Goal: Task Accomplishment & Management: Use online tool/utility

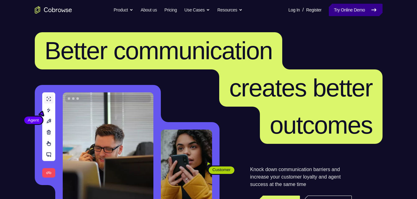
click at [338, 7] on link "Try Online Demo" at bounding box center [355, 10] width 53 height 12
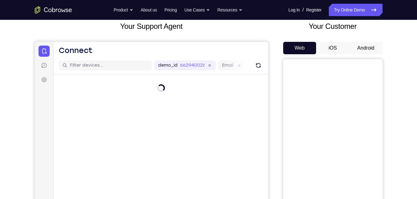
scroll to position [39, 0]
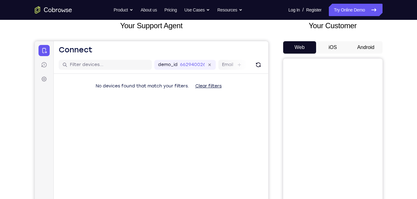
click at [368, 48] on button "Android" at bounding box center [365, 47] width 33 height 12
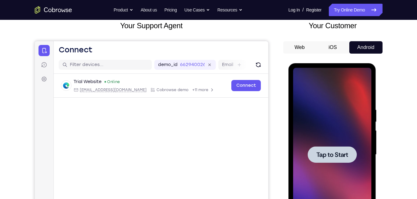
scroll to position [0, 0]
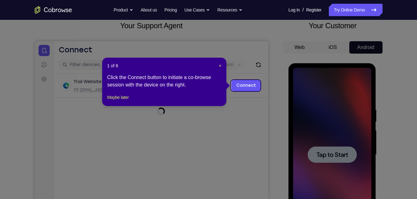
click at [215, 67] on header "1 of 8 ×" at bounding box center [164, 66] width 114 height 6
click at [219, 65] on span "×" at bounding box center [220, 65] width 2 height 5
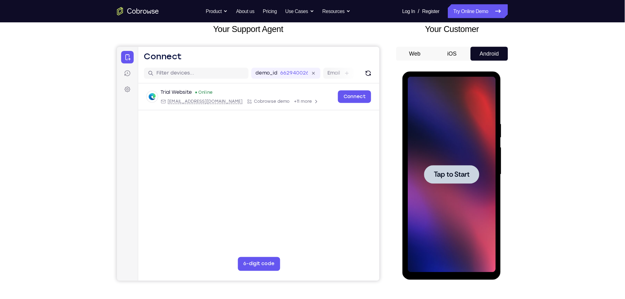
scroll to position [39, 0]
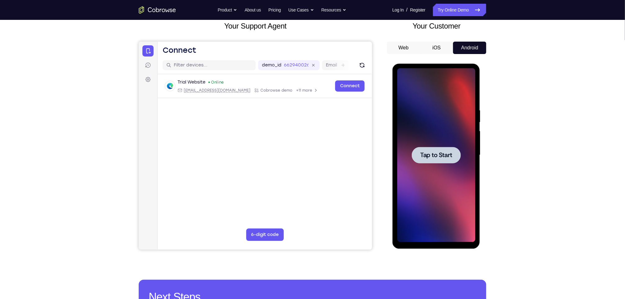
drag, startPoint x: 801, startPoint y: 64, endPoint x: 447, endPoint y: 137, distance: 361.5
click at [417, 137] on div at bounding box center [436, 155] width 78 height 174
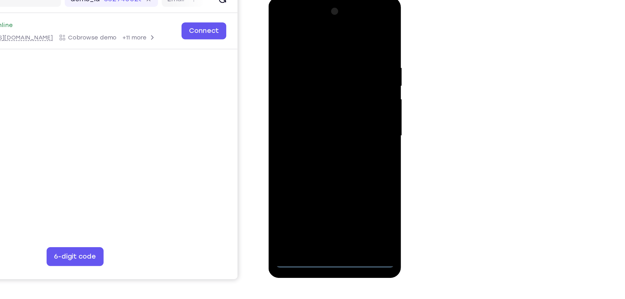
click at [313, 173] on div at bounding box center [312, 89] width 78 height 174
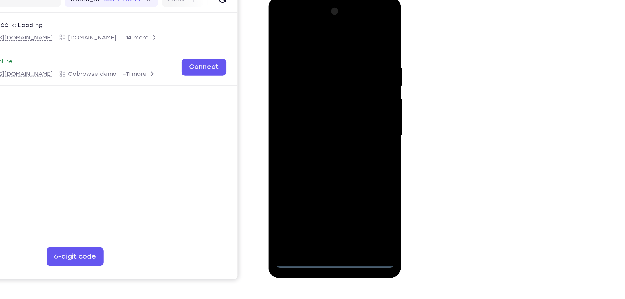
click at [338, 147] on div at bounding box center [312, 89] width 78 height 174
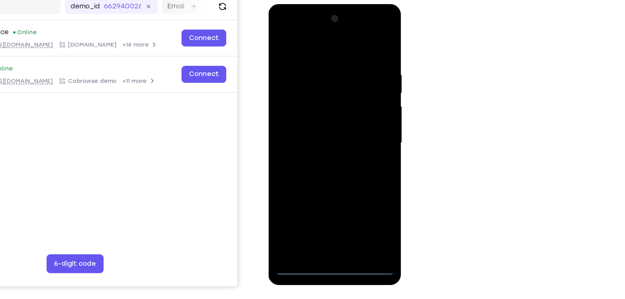
click at [296, 34] on div at bounding box center [312, 95] width 78 height 174
click at [340, 98] on div at bounding box center [312, 95] width 78 height 174
click at [305, 108] on div at bounding box center [312, 95] width 78 height 174
click at [306, 92] on div at bounding box center [312, 95] width 78 height 174
click at [310, 107] on div at bounding box center [312, 95] width 78 height 174
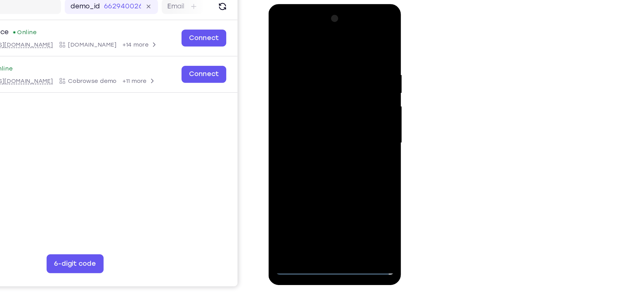
click at [307, 66] on div at bounding box center [312, 95] width 78 height 174
click at [298, 76] on div at bounding box center [312, 95] width 78 height 174
click at [287, 84] on div at bounding box center [312, 95] width 78 height 174
click at [299, 169] on div at bounding box center [312, 95] width 78 height 174
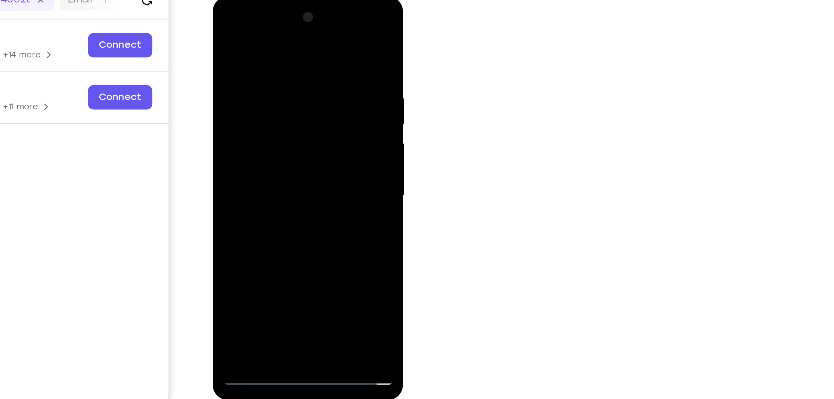
drag, startPoint x: 537, startPoint y: 61, endPoint x: 655, endPoint y: 125, distance: 134.8
click at [417, 125] on div "Your Support Agent Your Customer Web iOS Android Next Steps We’d be happy to gi…" at bounding box center [417, 186] width 834 height 410
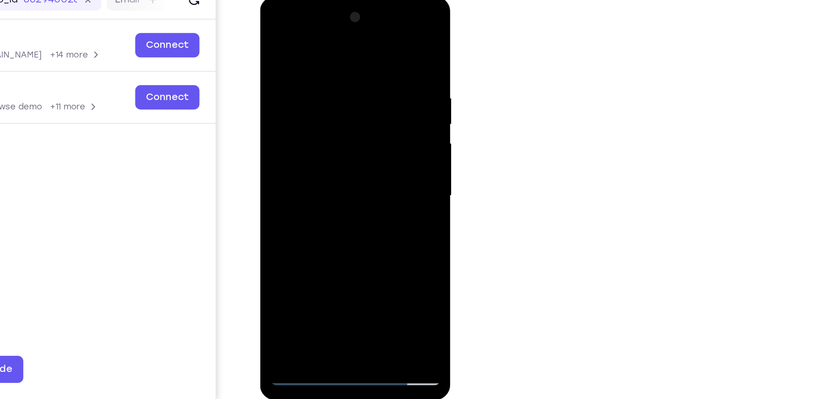
click at [305, 64] on div at bounding box center [304, 89] width 78 height 174
click at [297, 78] on div at bounding box center [304, 89] width 78 height 174
click at [338, 33] on div at bounding box center [304, 89] width 78 height 174
drag, startPoint x: 306, startPoint y: 125, endPoint x: 306, endPoint y: 10, distance: 115.2
click at [306, 10] on div at bounding box center [304, 89] width 78 height 174
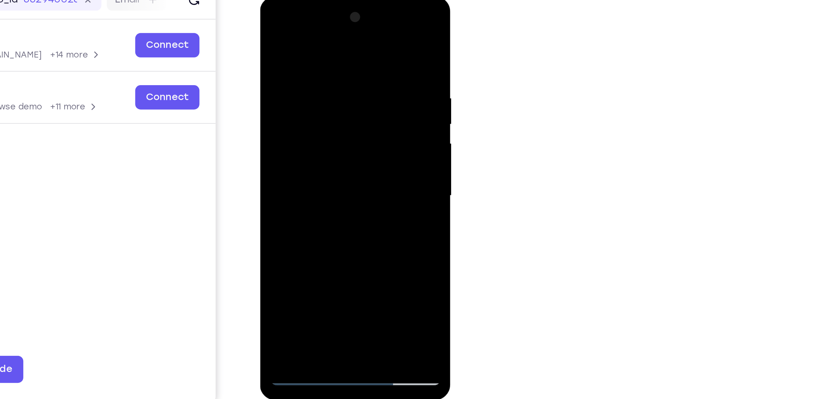
drag, startPoint x: 314, startPoint y: 99, endPoint x: 297, endPoint y: 24, distance: 76.9
click at [297, 24] on div at bounding box center [304, 89] width 78 height 174
drag, startPoint x: 298, startPoint y: 98, endPoint x: 291, endPoint y: 26, distance: 71.5
click at [291, 26] on div at bounding box center [304, 89] width 78 height 174
drag, startPoint x: 303, startPoint y: 106, endPoint x: 306, endPoint y: 30, distance: 75.2
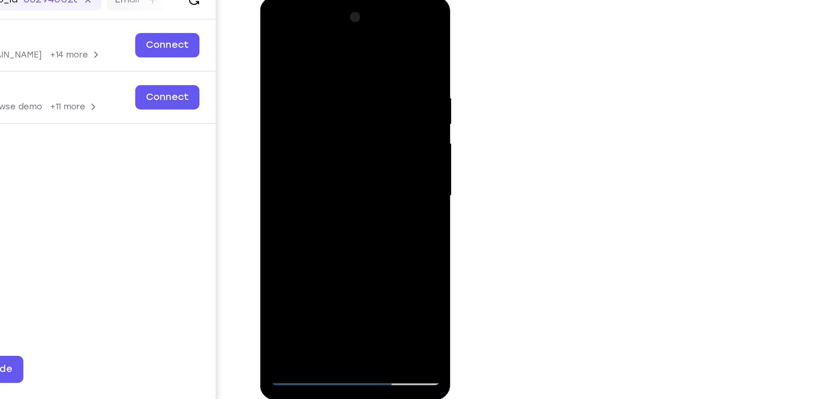
click at [306, 30] on div at bounding box center [304, 89] width 78 height 174
drag, startPoint x: 300, startPoint y: 124, endPoint x: 311, endPoint y: 13, distance: 111.1
click at [311, 13] on div at bounding box center [304, 89] width 78 height 174
drag, startPoint x: 301, startPoint y: 115, endPoint x: 307, endPoint y: 81, distance: 33.8
click at [307, 81] on div at bounding box center [304, 89] width 78 height 174
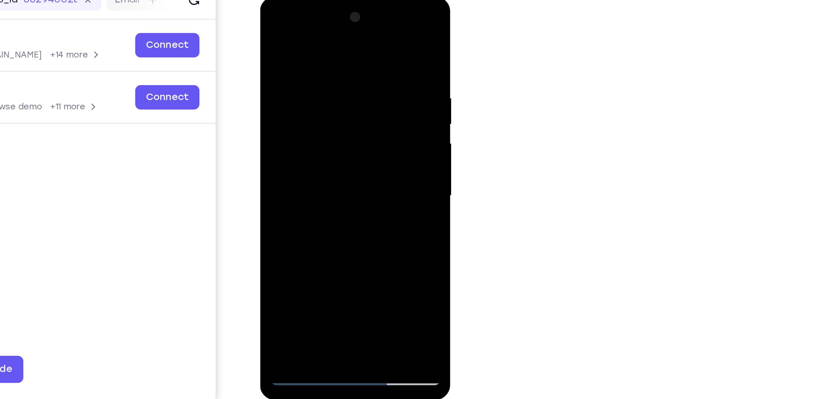
drag, startPoint x: 306, startPoint y: 129, endPoint x: 335, endPoint y: 28, distance: 105.4
click at [335, 28] on div at bounding box center [304, 89] width 78 height 174
click at [277, 161] on div at bounding box center [304, 89] width 78 height 174
click at [290, 38] on div at bounding box center [304, 89] width 78 height 174
click at [339, 75] on div at bounding box center [304, 89] width 78 height 174
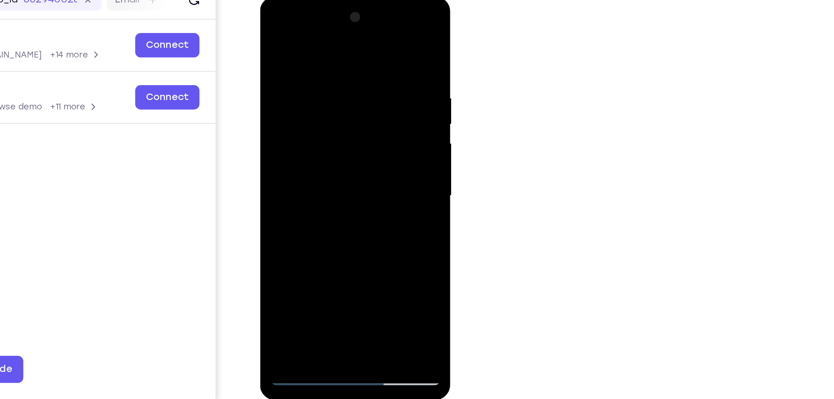
click at [339, 75] on div at bounding box center [304, 89] width 78 height 174
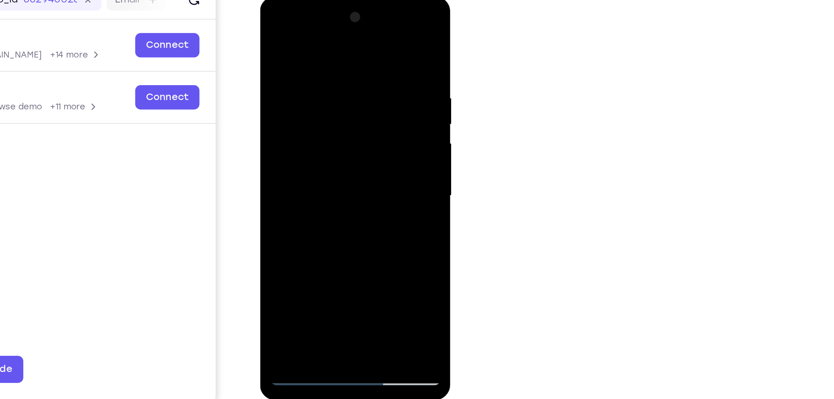
click at [339, 75] on div at bounding box center [304, 89] width 78 height 174
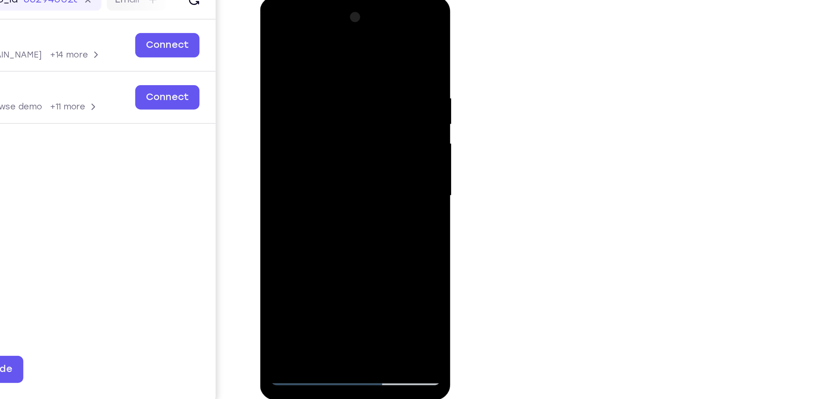
click at [339, 75] on div at bounding box center [304, 89] width 78 height 174
click at [336, 118] on div at bounding box center [304, 89] width 78 height 174
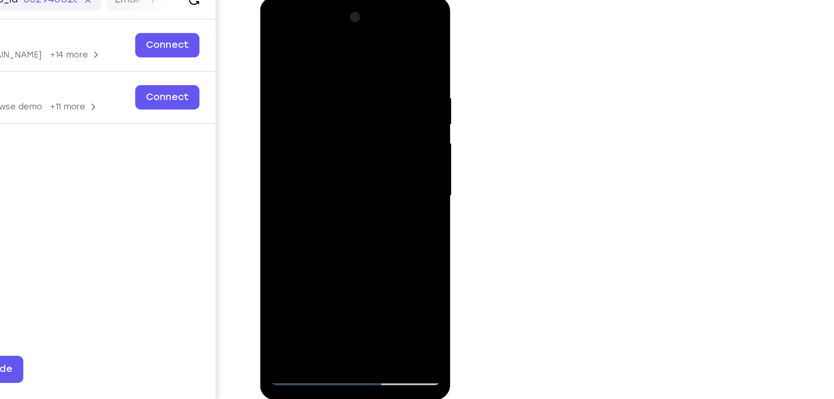
click at [336, 118] on div at bounding box center [304, 89] width 78 height 174
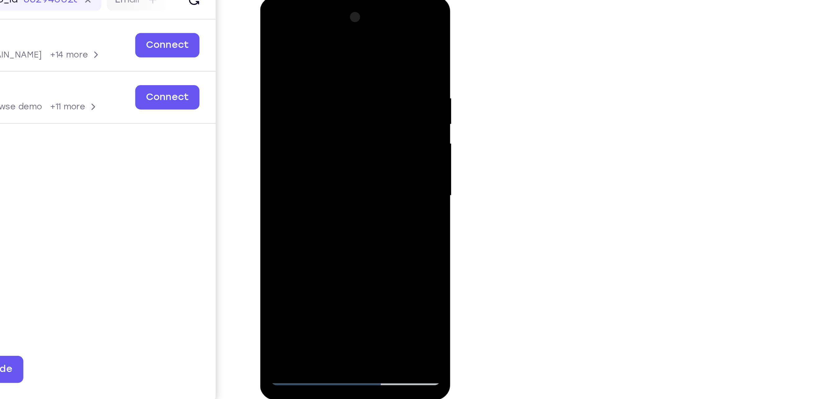
click at [336, 118] on div at bounding box center [304, 89] width 78 height 174
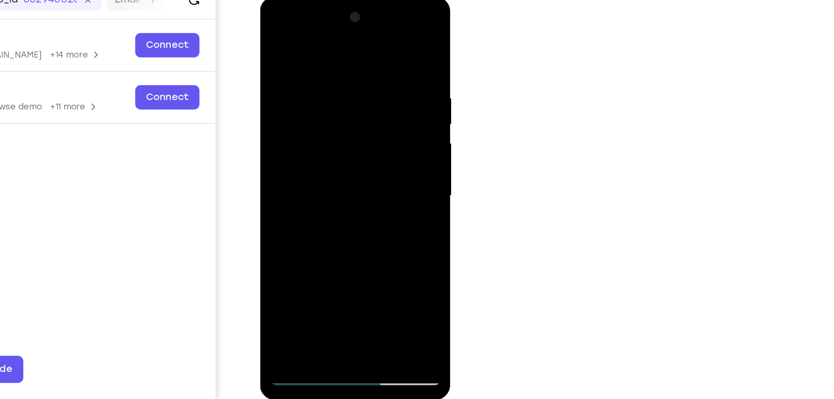
click at [336, 118] on div at bounding box center [304, 89] width 78 height 174
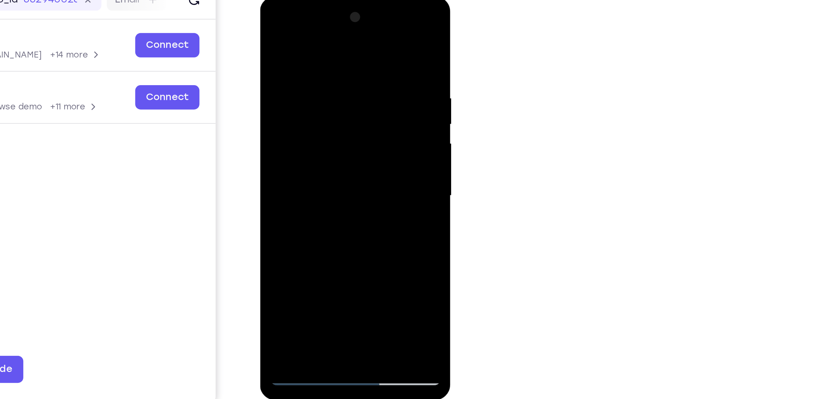
click at [336, 118] on div at bounding box center [304, 89] width 78 height 174
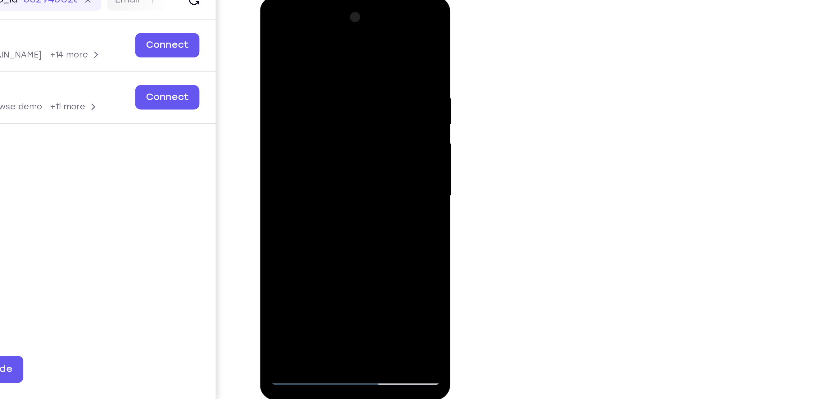
click at [336, 118] on div at bounding box center [304, 89] width 78 height 174
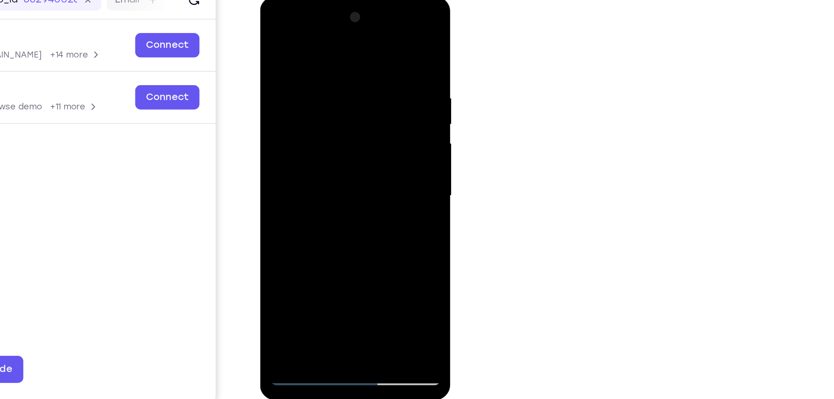
click at [336, 118] on div at bounding box center [304, 89] width 78 height 174
click at [271, 99] on div at bounding box center [304, 89] width 78 height 174
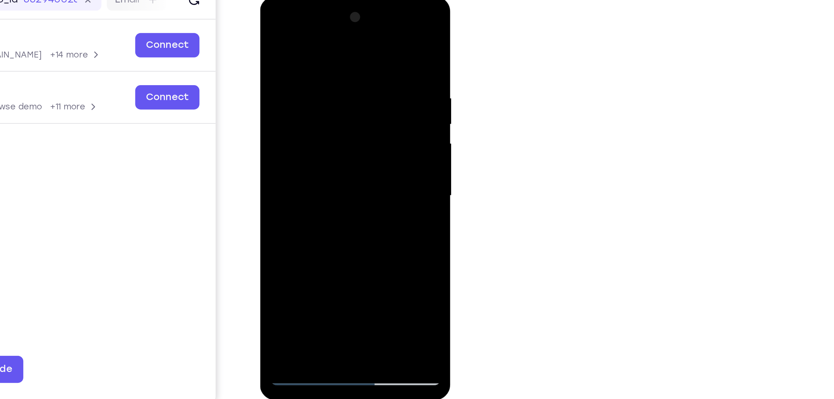
click at [274, 99] on div at bounding box center [304, 89] width 78 height 174
click at [327, 159] on div at bounding box center [304, 89] width 78 height 174
click at [334, 130] on div at bounding box center [304, 89] width 78 height 174
click at [266, 105] on div at bounding box center [304, 89] width 78 height 174
click at [337, 112] on div at bounding box center [304, 89] width 78 height 174
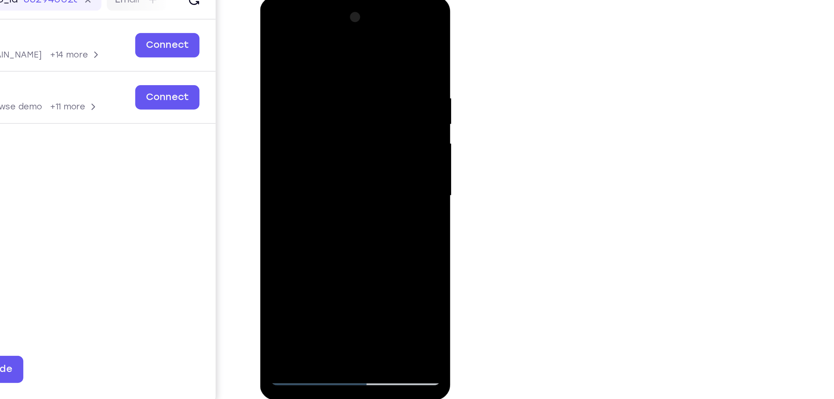
click at [337, 112] on div at bounding box center [304, 89] width 78 height 174
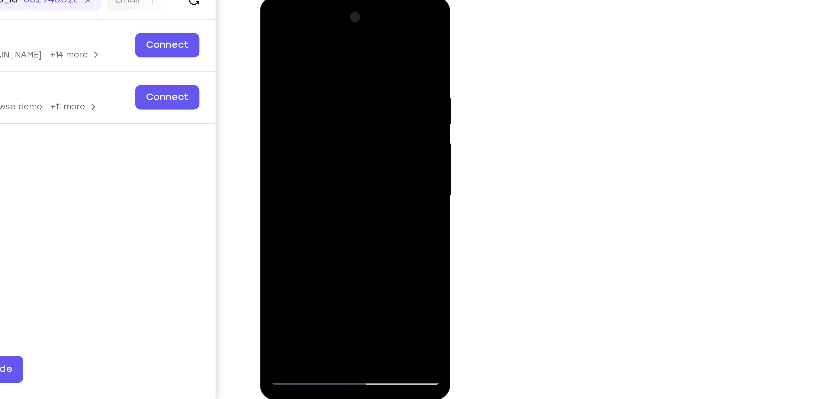
click at [337, 112] on div at bounding box center [304, 89] width 78 height 174
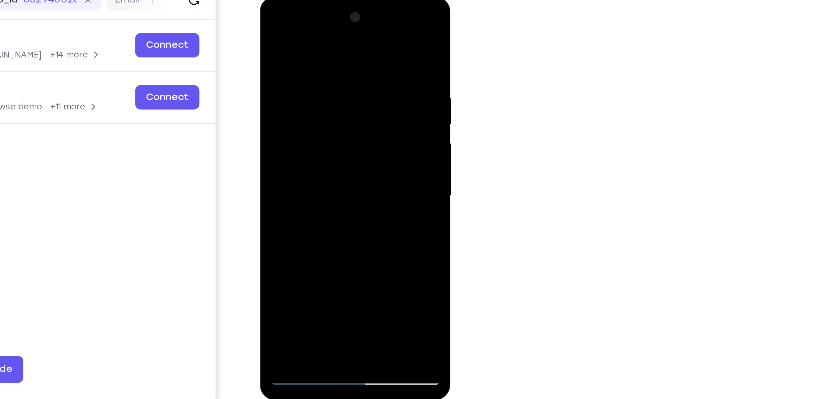
click at [337, 112] on div at bounding box center [304, 89] width 78 height 174
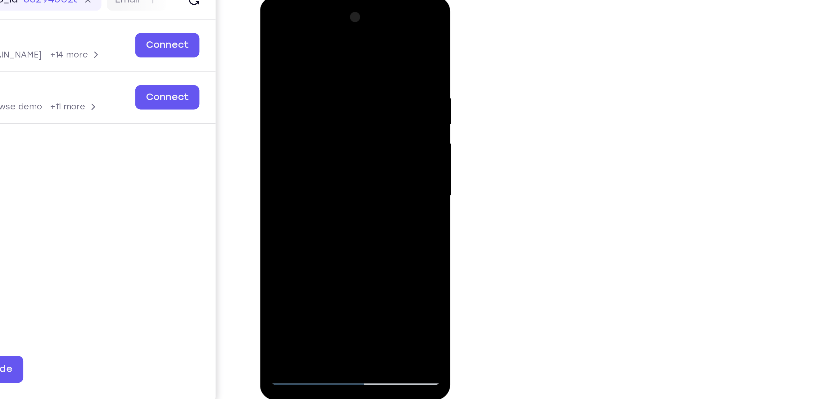
click at [337, 112] on div at bounding box center [304, 89] width 78 height 174
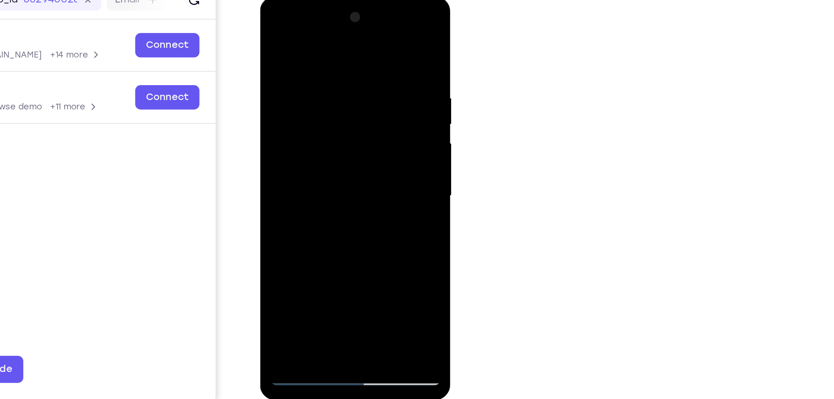
click at [337, 112] on div at bounding box center [304, 89] width 78 height 174
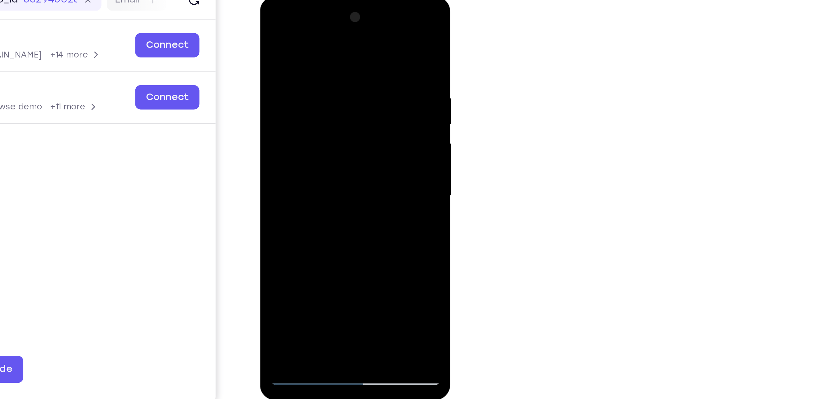
click at [337, 112] on div at bounding box center [304, 89] width 78 height 174
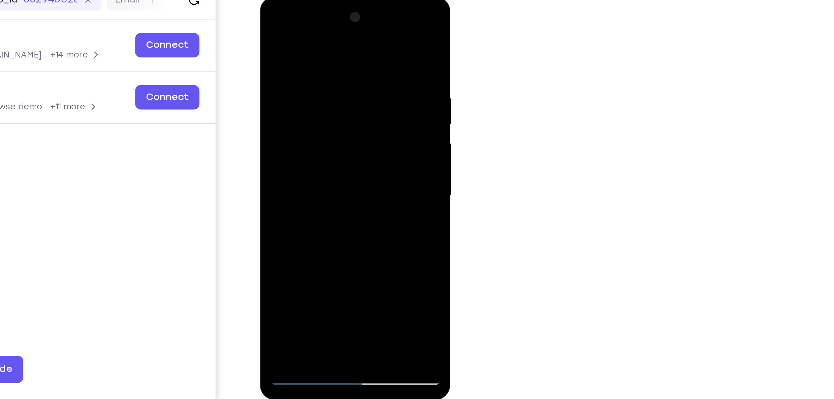
click at [337, 112] on div at bounding box center [304, 89] width 78 height 174
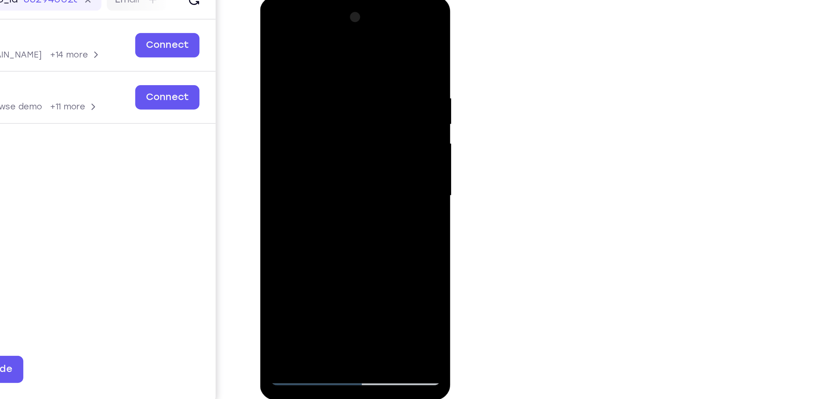
click at [337, 112] on div at bounding box center [304, 89] width 78 height 174
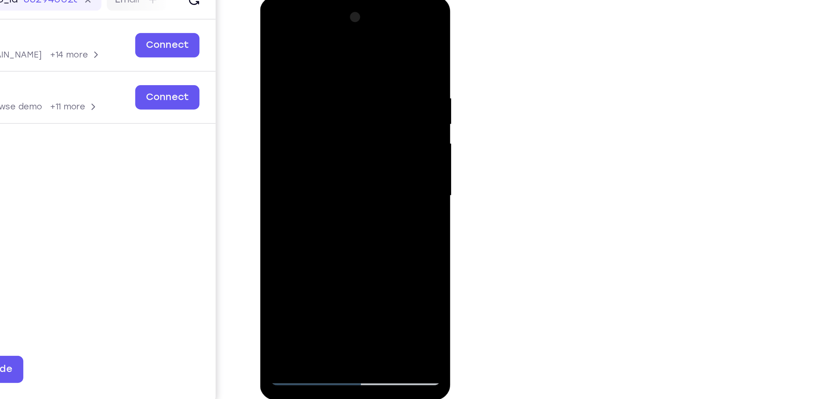
click at [337, 112] on div at bounding box center [304, 89] width 78 height 174
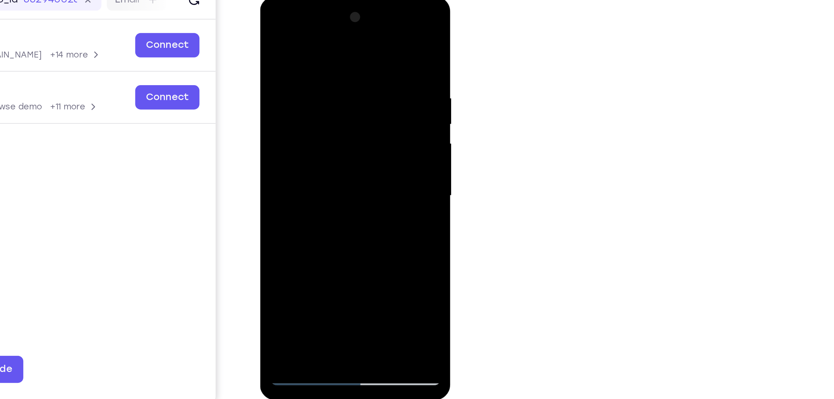
click at [337, 112] on div at bounding box center [304, 89] width 78 height 174
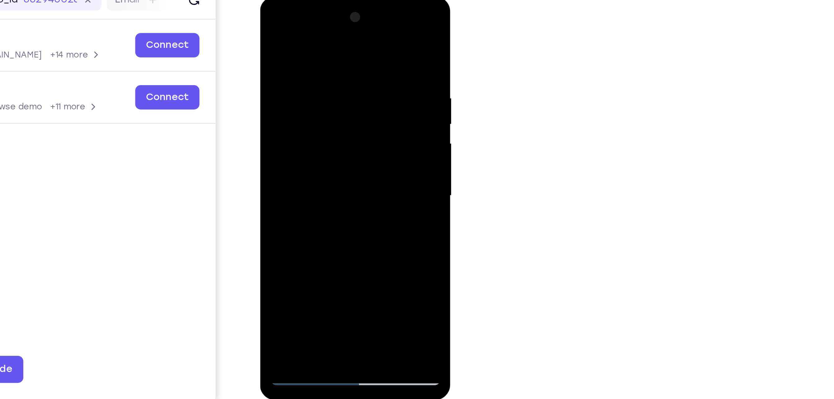
click at [337, 112] on div at bounding box center [304, 89] width 78 height 174
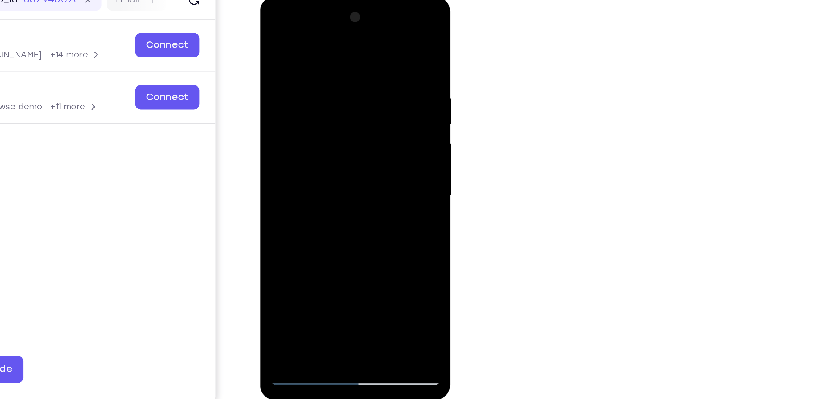
click at [337, 112] on div at bounding box center [304, 89] width 78 height 174
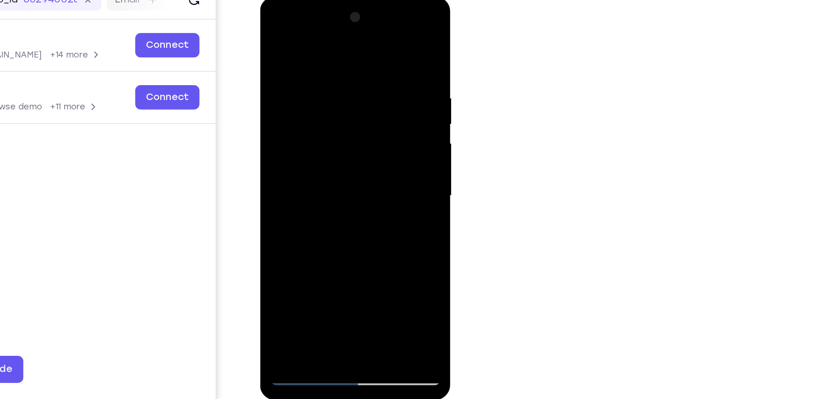
click at [337, 112] on div at bounding box center [304, 89] width 78 height 174
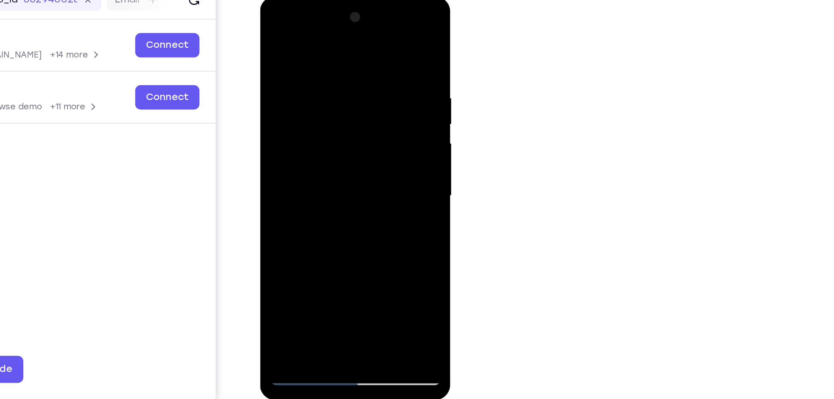
click at [337, 112] on div at bounding box center [304, 89] width 78 height 174
click at [336, 113] on div at bounding box center [304, 89] width 78 height 174
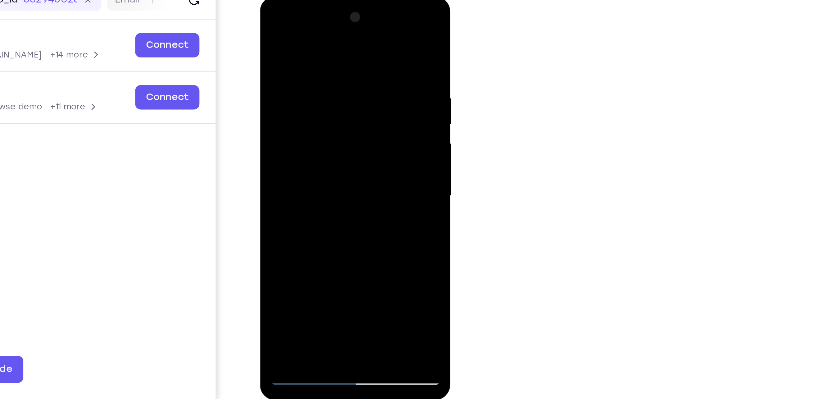
click at [336, 113] on div at bounding box center [304, 89] width 78 height 174
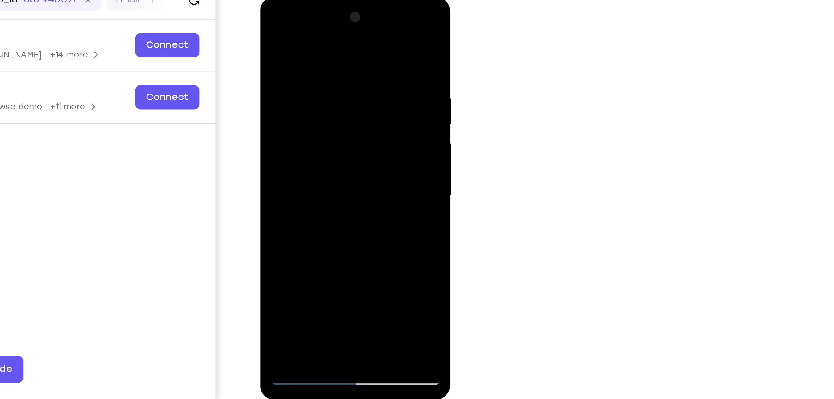
click at [336, 113] on div at bounding box center [304, 89] width 78 height 174
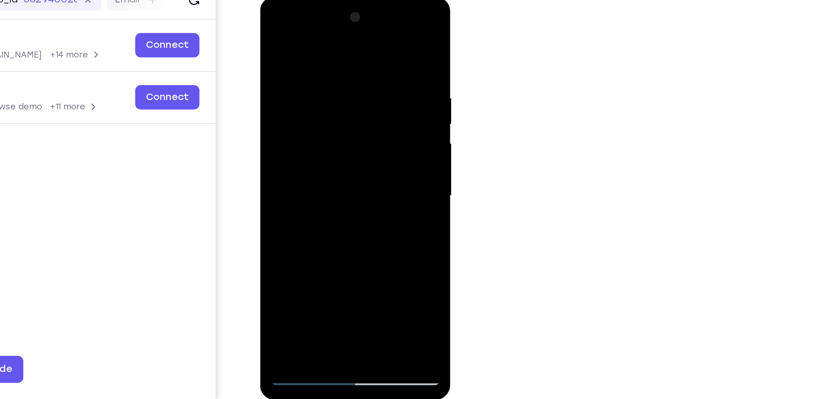
click at [336, 113] on div at bounding box center [304, 89] width 78 height 174
click at [273, 162] on div at bounding box center [304, 89] width 78 height 174
drag, startPoint x: 324, startPoint y: 50, endPoint x: 359, endPoint y: 143, distance: 98.6
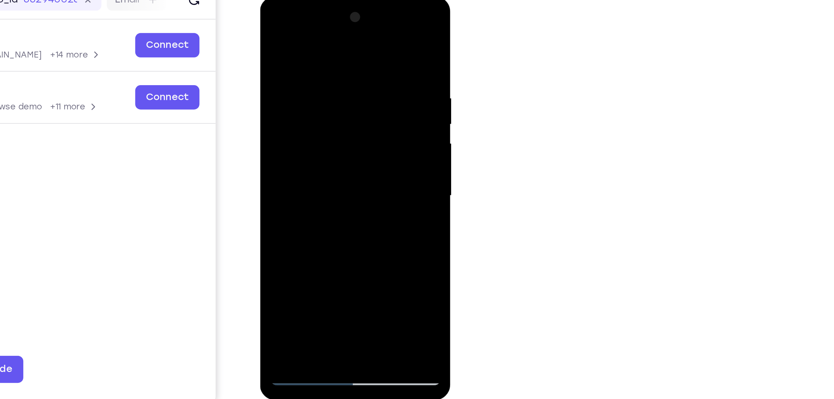
click at [348, 143] on html "Online web based iOS Simulators and Android Emulators. Run iPhone, iPad, Mobile…" at bounding box center [304, 90] width 88 height 186
click at [339, 23] on div at bounding box center [304, 89] width 78 height 174
click at [332, 161] on div at bounding box center [304, 89] width 78 height 174
click at [318, 162] on div at bounding box center [304, 89] width 78 height 174
click at [303, 120] on div at bounding box center [304, 89] width 78 height 174
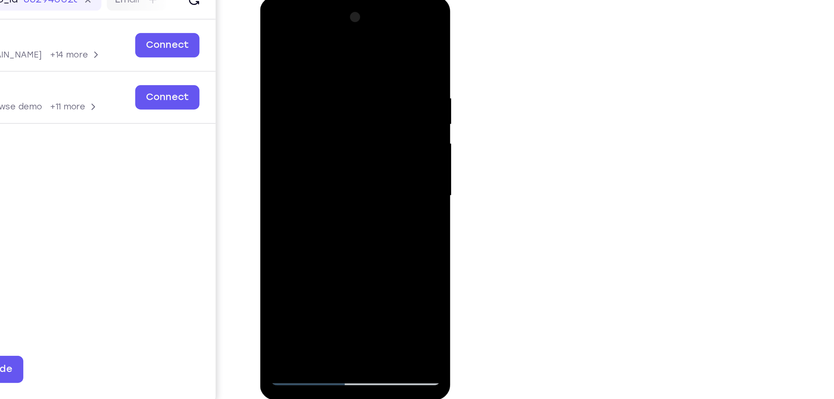
click at [281, 169] on div at bounding box center [304, 89] width 78 height 174
click at [277, 159] on div at bounding box center [304, 89] width 78 height 174
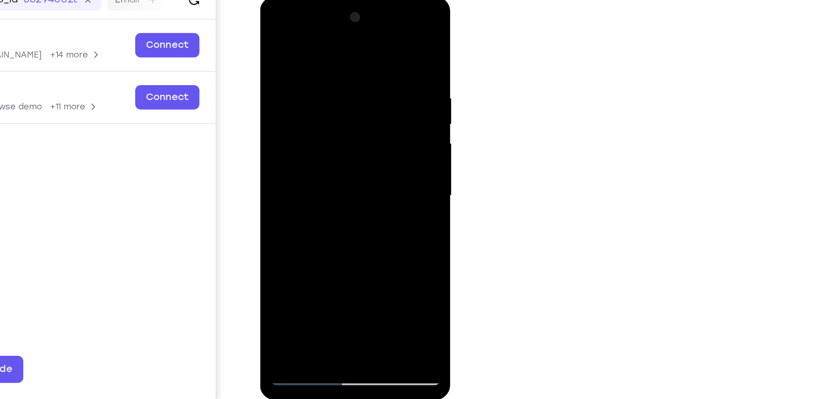
drag, startPoint x: 327, startPoint y: 40, endPoint x: 248, endPoint y: 48, distance: 79.2
click at [260, 48] on html "Online web based iOS Simulators and Android Emulators. Run iPhone, iPad, Mobile…" at bounding box center [304, 90] width 88 height 186
drag, startPoint x: 326, startPoint y: 37, endPoint x: 189, endPoint y: 56, distance: 137.9
click at [260, 56] on html "Online web based iOS Simulators and Android Emulators. Run iPhone, iPad, Mobile…" at bounding box center [304, 90] width 88 height 186
drag, startPoint x: 324, startPoint y: 41, endPoint x: 148, endPoint y: 90, distance: 182.2
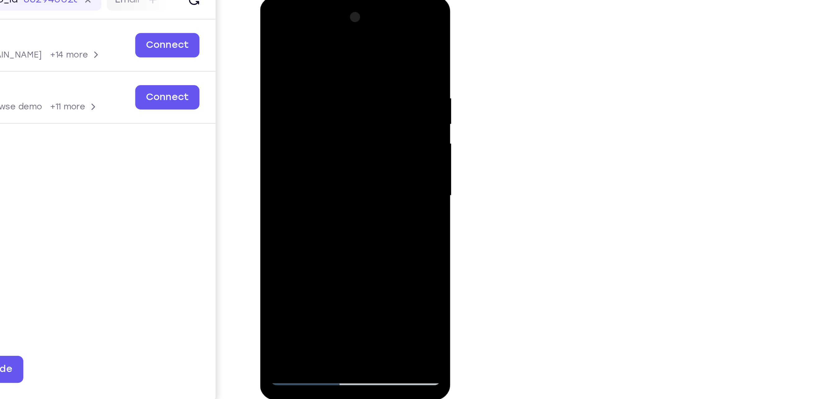
click at [260, 90] on html "Online web based iOS Simulators and Android Emulators. Run iPhone, iPad, Mobile…" at bounding box center [304, 90] width 88 height 186
click at [312, 160] on div at bounding box center [304, 89] width 78 height 174
click at [282, 172] on div at bounding box center [304, 89] width 78 height 174
click at [320, 161] on div at bounding box center [304, 89] width 78 height 174
click at [278, 170] on div at bounding box center [304, 89] width 78 height 174
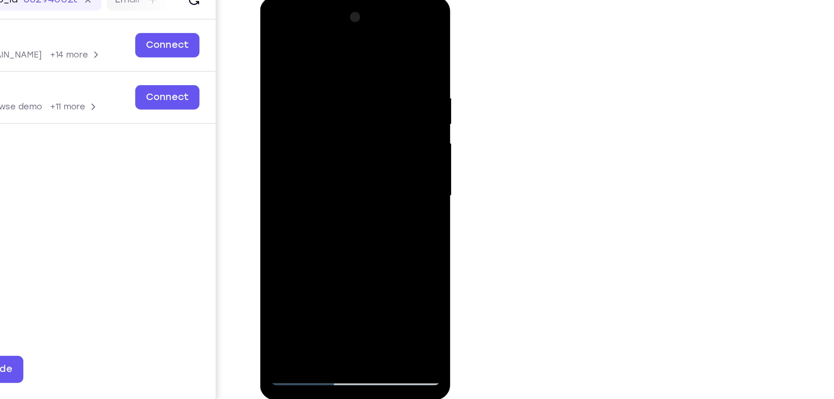
click at [338, 26] on div at bounding box center [304, 89] width 78 height 174
drag, startPoint x: 312, startPoint y: 137, endPoint x: 307, endPoint y: 104, distance: 33.6
click at [307, 104] on div at bounding box center [304, 89] width 78 height 174
click at [326, 75] on div at bounding box center [304, 89] width 78 height 174
click at [323, 73] on div at bounding box center [304, 89] width 78 height 174
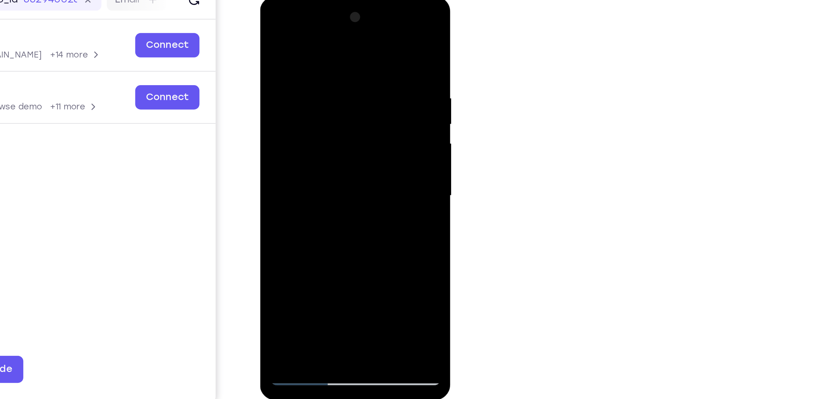
click at [318, 74] on div at bounding box center [304, 89] width 78 height 174
click at [331, 161] on div at bounding box center [304, 89] width 78 height 174
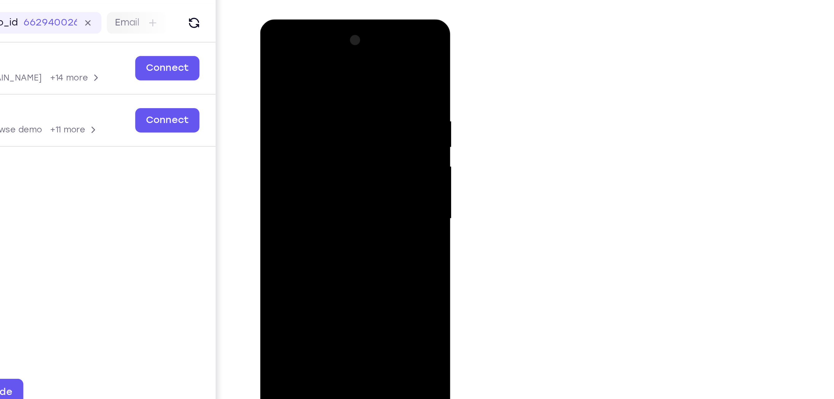
drag, startPoint x: 320, startPoint y: 79, endPoint x: 318, endPoint y: 154, distance: 75.5
click at [318, 154] on div at bounding box center [304, 111] width 78 height 174
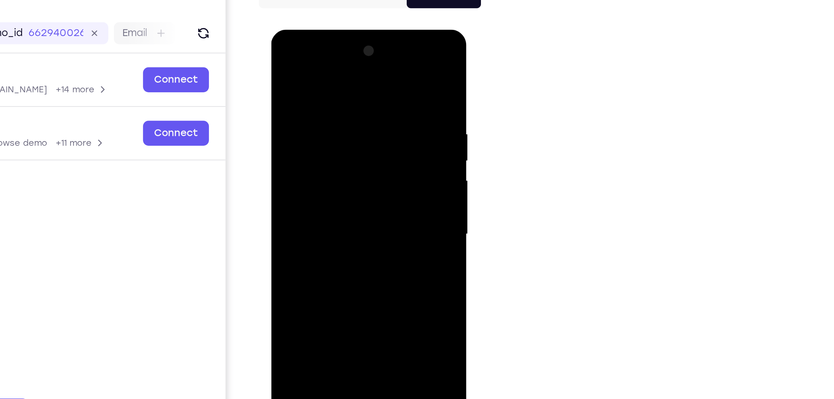
click at [334, 81] on div at bounding box center [314, 121] width 78 height 174
drag, startPoint x: 311, startPoint y: 120, endPoint x: 316, endPoint y: 59, distance: 60.5
click at [316, 59] on div at bounding box center [314, 121] width 78 height 174
drag, startPoint x: 314, startPoint y: 95, endPoint x: 335, endPoint y: 62, distance: 39.8
click at [335, 62] on div at bounding box center [314, 121] width 78 height 174
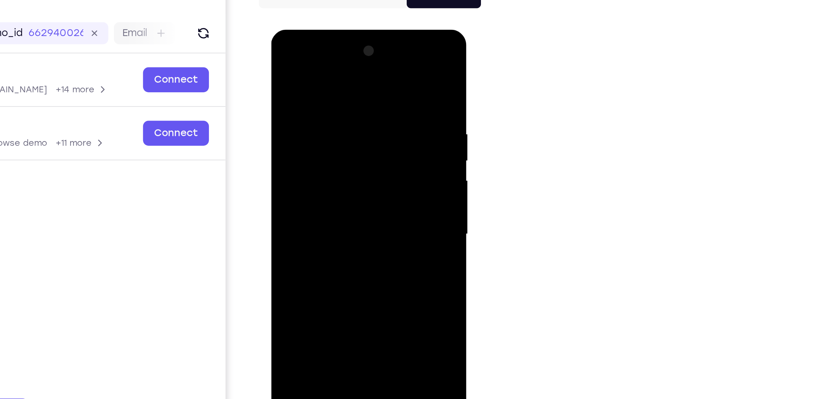
click at [317, 146] on div at bounding box center [314, 121] width 78 height 174
click at [350, 44] on div at bounding box center [314, 121] width 78 height 174
drag, startPoint x: 305, startPoint y: 159, endPoint x: 306, endPoint y: 130, distance: 28.9
click at [306, 130] on div at bounding box center [314, 121] width 78 height 174
drag, startPoint x: 309, startPoint y: 167, endPoint x: 306, endPoint y: 111, distance: 56.3
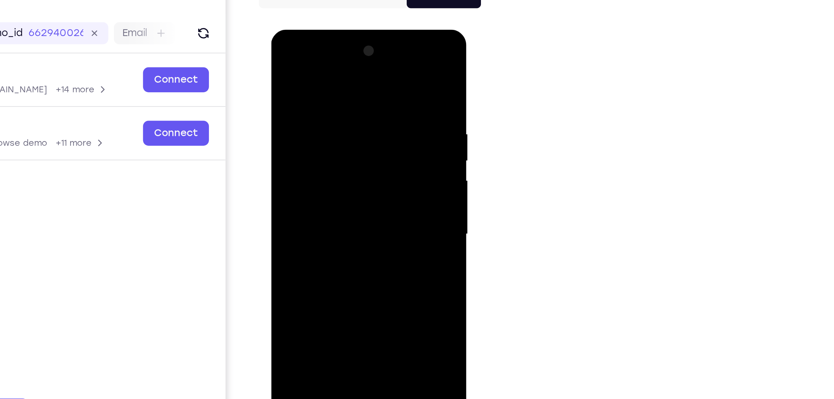
click at [306, 111] on div at bounding box center [314, 121] width 78 height 174
click at [317, 151] on div at bounding box center [314, 121] width 78 height 174
click at [350, 42] on div at bounding box center [314, 121] width 78 height 174
drag, startPoint x: 309, startPoint y: 142, endPoint x: 322, endPoint y: 76, distance: 67.1
click at [322, 76] on div at bounding box center [314, 121] width 78 height 174
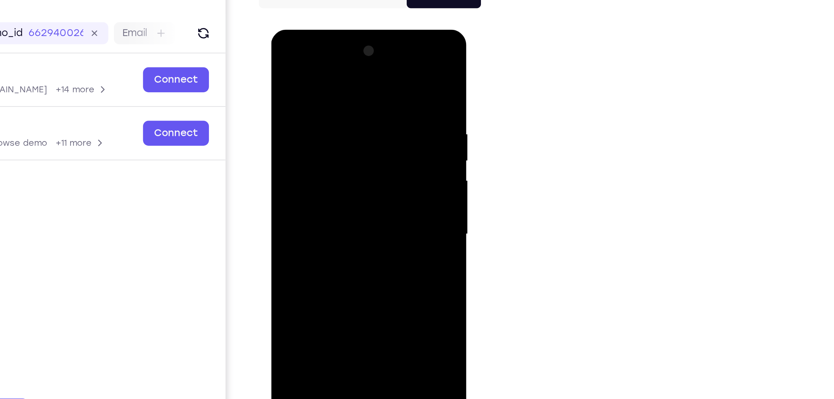
drag, startPoint x: 292, startPoint y: 162, endPoint x: 292, endPoint y: 146, distance: 16.1
click at [292, 146] on div at bounding box center [314, 121] width 78 height 174
click at [290, 158] on div at bounding box center [314, 121] width 78 height 174
drag, startPoint x: 337, startPoint y: 106, endPoint x: 337, endPoint y: 90, distance: 16.1
click at [337, 90] on div at bounding box center [314, 121] width 78 height 174
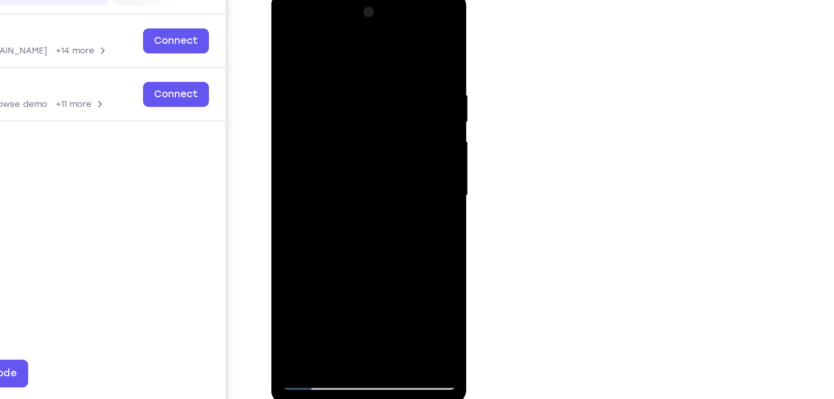
click at [283, 23] on div at bounding box center [314, 83] width 78 height 174
click at [284, 40] on div at bounding box center [314, 83] width 78 height 174
click at [283, 40] on div at bounding box center [314, 83] width 78 height 174
click at [278, 52] on div at bounding box center [314, 83] width 78 height 174
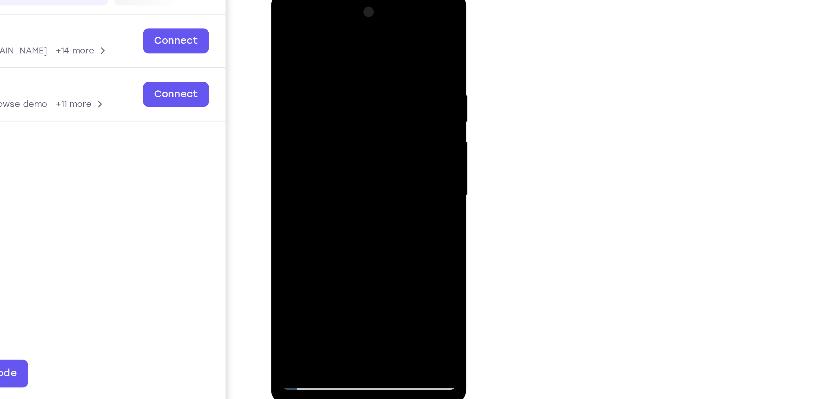
click at [278, 64] on div at bounding box center [314, 83] width 78 height 174
click at [278, 63] on div at bounding box center [314, 83] width 78 height 174
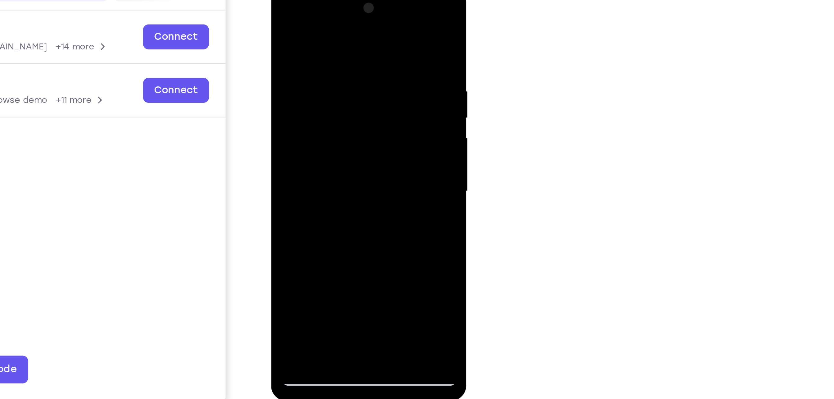
click at [347, 0] on div at bounding box center [314, 79] width 78 height 174
click at [288, 153] on div at bounding box center [314, 79] width 78 height 174
